Goal: Task Accomplishment & Management: Use online tool/utility

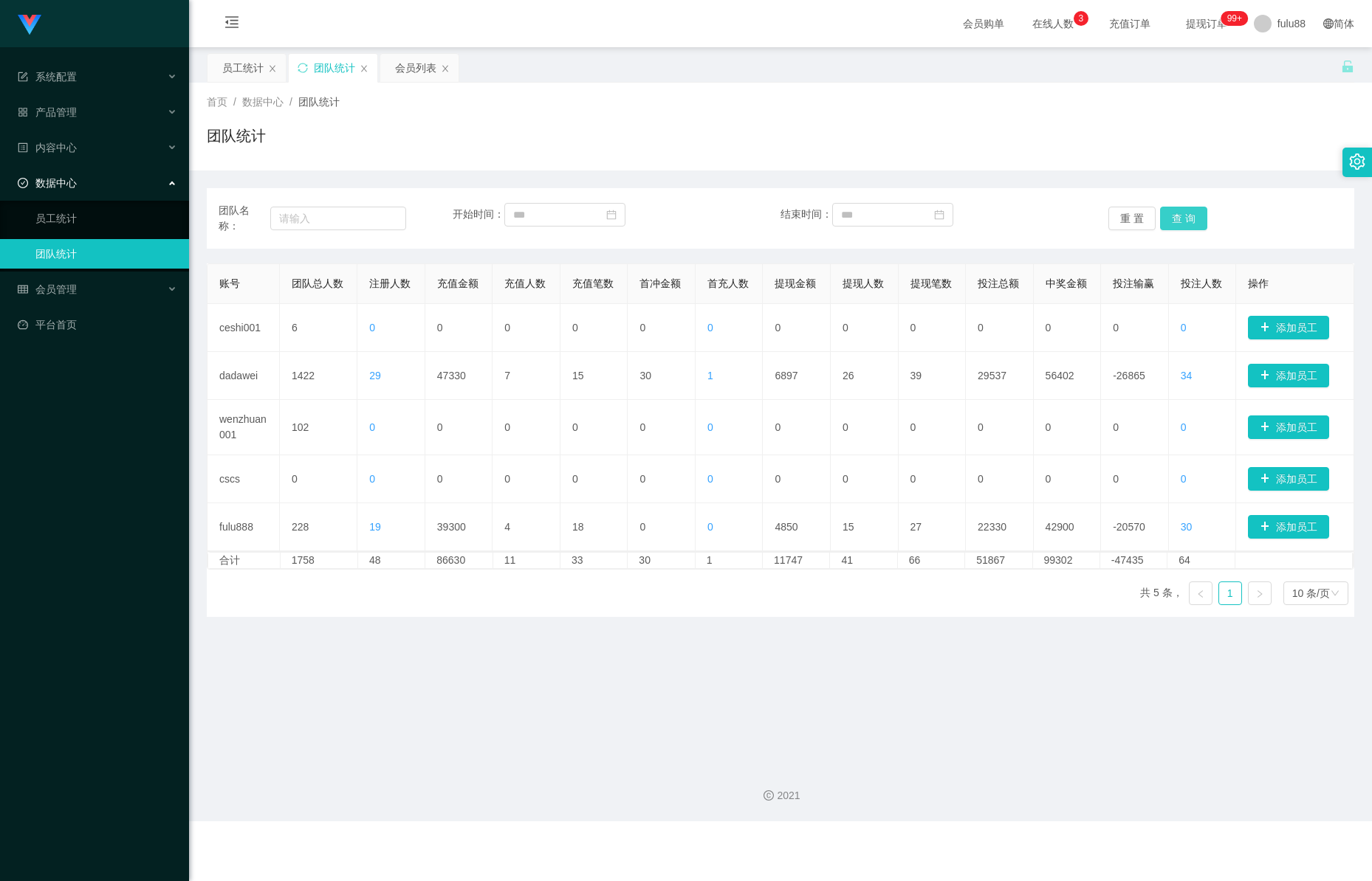
click at [1181, 214] on button "查 询" at bounding box center [1183, 218] width 47 height 24
click at [1184, 217] on button "查 询" at bounding box center [1183, 218] width 47 height 24
click at [1185, 215] on button "查 询" at bounding box center [1183, 218] width 47 height 24
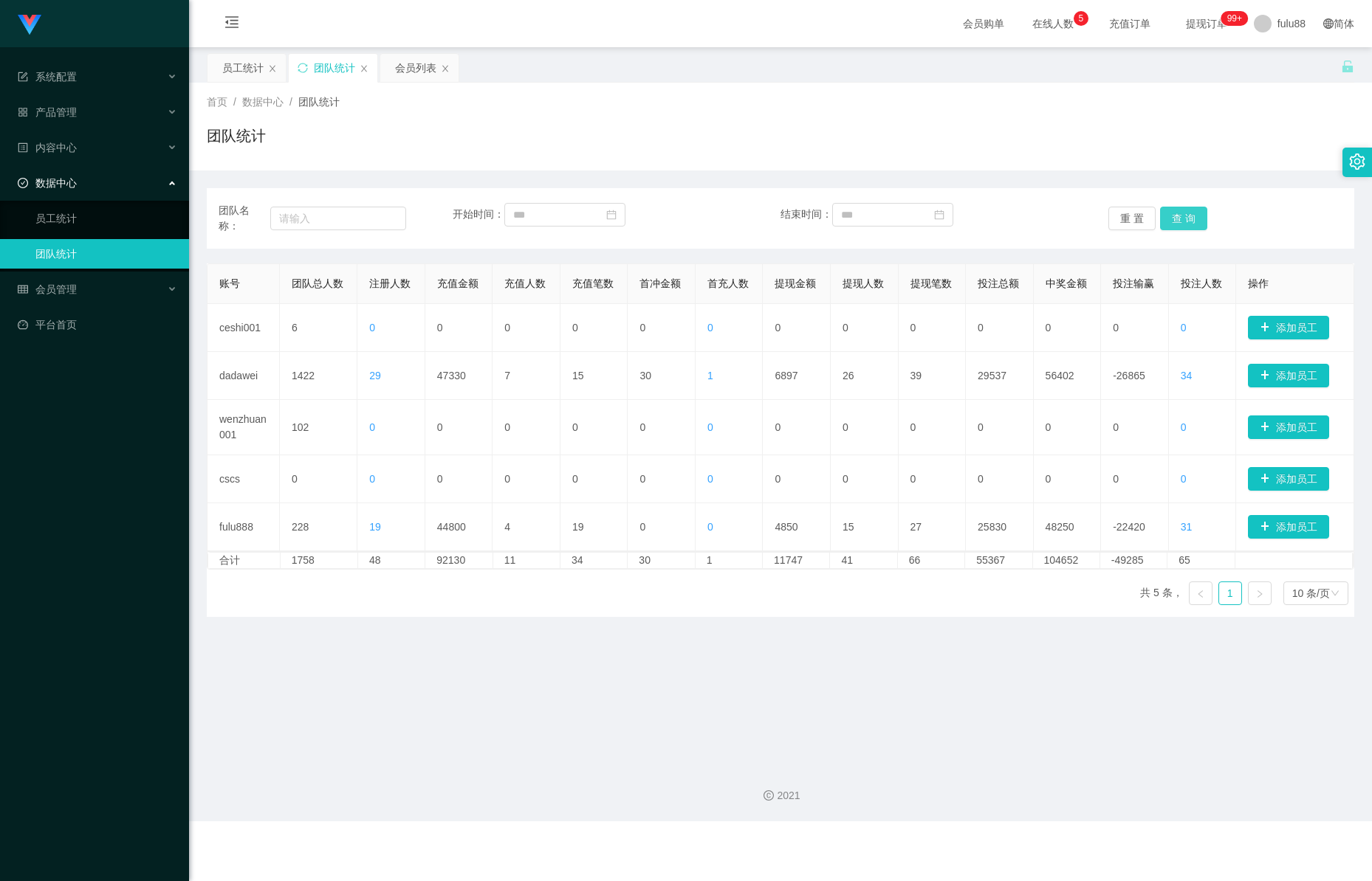
click at [1183, 222] on button "查 询" at bounding box center [1183, 218] width 47 height 24
